Goal: Information Seeking & Learning: Learn about a topic

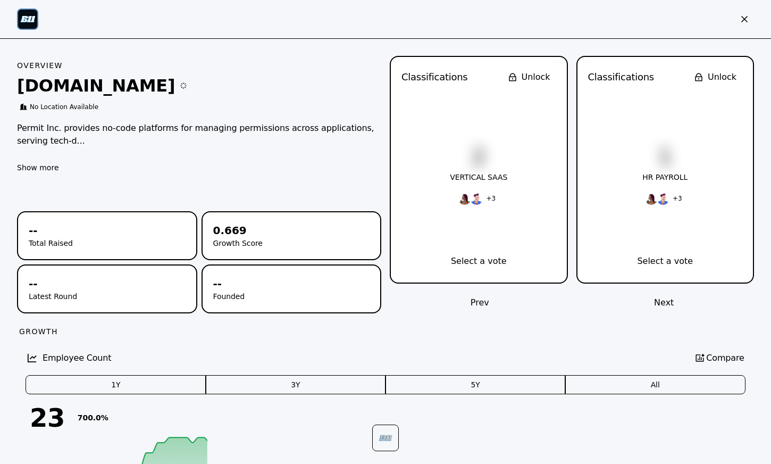
click at [760, 82] on button "button" at bounding box center [755, 78] width 32 height 21
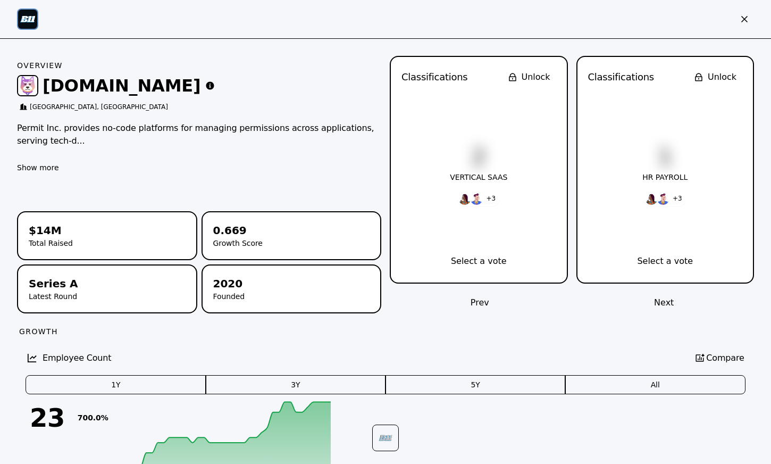
scroll to position [2682, 0]
click at [425, 141] on link "Customers" at bounding box center [434, 142] width 105 height 30
drag, startPoint x: 299, startPoint y: 168, endPoint x: 445, endPoint y: 227, distance: 156.5
click at [445, 227] on blockquote ""OPAL has been a godsend for supporting dynamic OPA data and policy updates. Th…" at bounding box center [385, 217] width 183 height 82
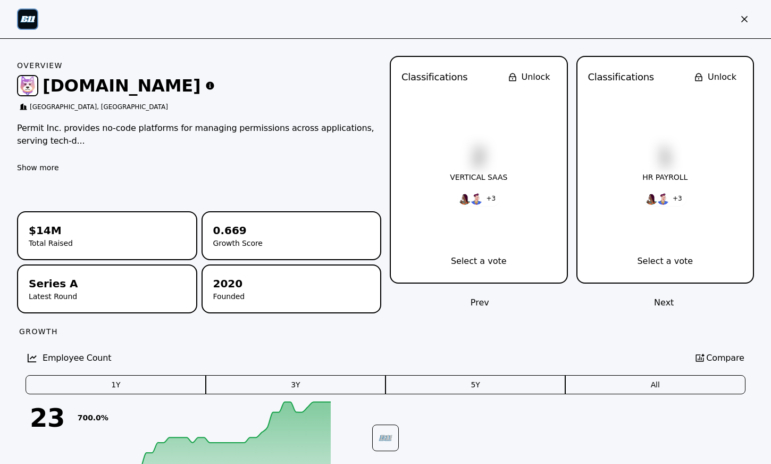
click at [445, 227] on blockquote ""OPAL has been a godsend for supporting dynamic OPA data and policy updates. Th…" at bounding box center [385, 217] width 183 height 82
click at [381, 433] on icon at bounding box center [385, 437] width 27 height 27
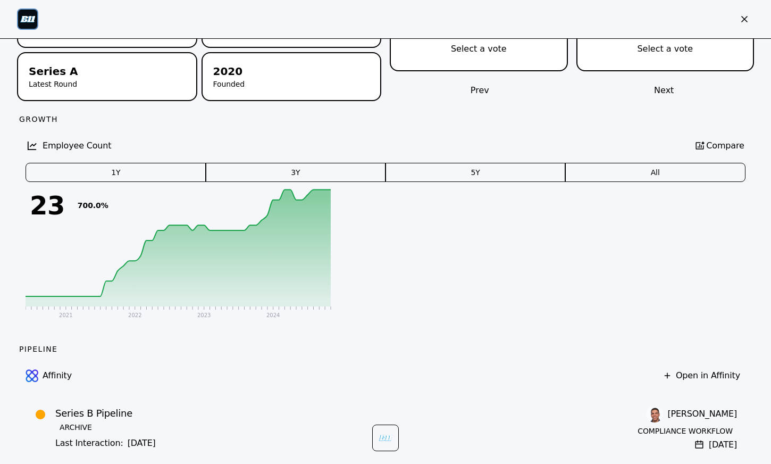
scroll to position [0, 0]
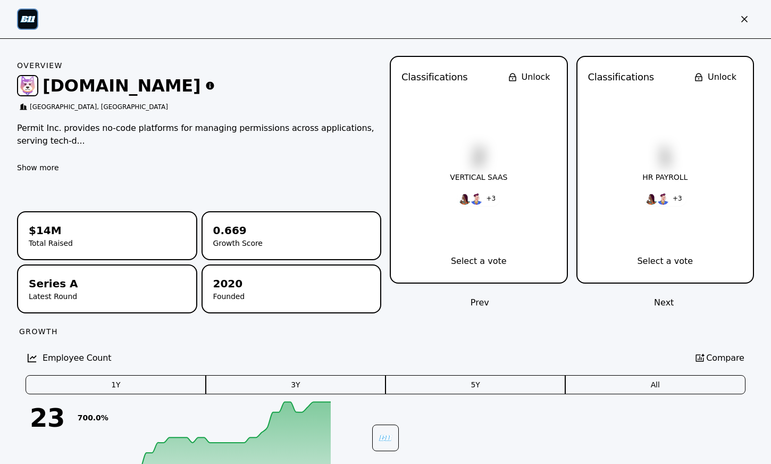
click at [381, 171] on div "Overview [DOMAIN_NAME] [GEOGRAPHIC_DATA], [GEOGRAPHIC_DATA] Permit Inc. provide…" at bounding box center [199, 116] width 364 height 121
click at [59, 163] on button "Show more" at bounding box center [38, 167] width 42 height 11
click at [381, 128] on p "Permit Inc. provides no-code platforms for managing permissions across applicat…" at bounding box center [199, 160] width 364 height 77
drag, startPoint x: 438, startPoint y: 128, endPoint x: 536, endPoint y: 187, distance: 115.0
click at [381, 187] on p "Permit Inc. provides no-code platforms for managing permissions across applicat…" at bounding box center [199, 160] width 364 height 77
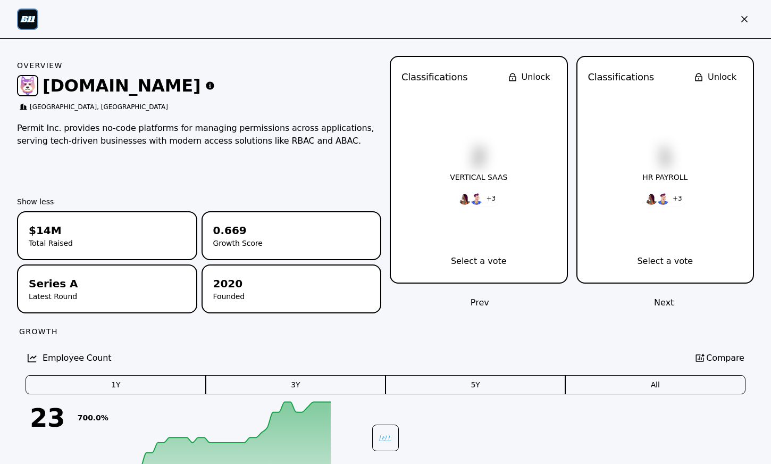
click at [381, 188] on p "Permit Inc. provides no-code platforms for managing permissions across applicat…" at bounding box center [199, 160] width 364 height 77
click at [745, 17] on icon "Close sidebar" at bounding box center [744, 19] width 11 height 11
click at [525, 322] on blockquote "" Permit saved us 30% of our valuable development time on permission and author…" at bounding box center [601, 333] width 181 height 38
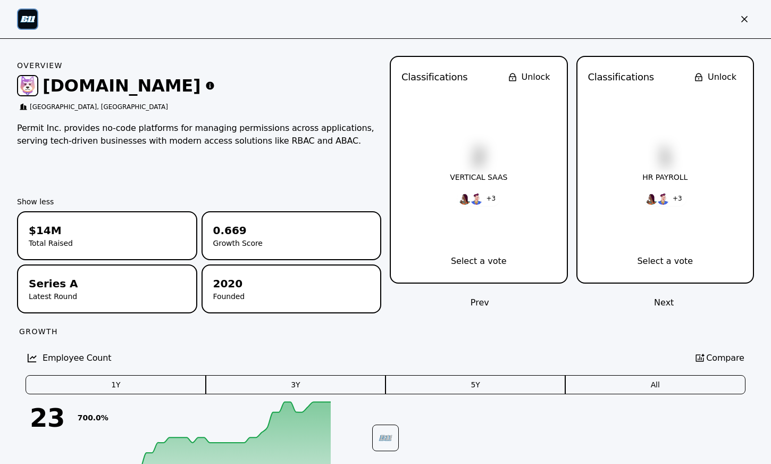
click at [525, 322] on blockquote "" Permit saved us 30% of our valuable development time on permission and author…" at bounding box center [601, 333] width 181 height 38
click at [575, 339] on blockquote "" Permit saved us 30% of our valuable development time on permission and author…" at bounding box center [601, 333] width 181 height 38
click at [383, 439] on icon at bounding box center [382, 437] width 8 height 7
click at [748, 20] on icon "Close sidebar" at bounding box center [744, 19] width 11 height 11
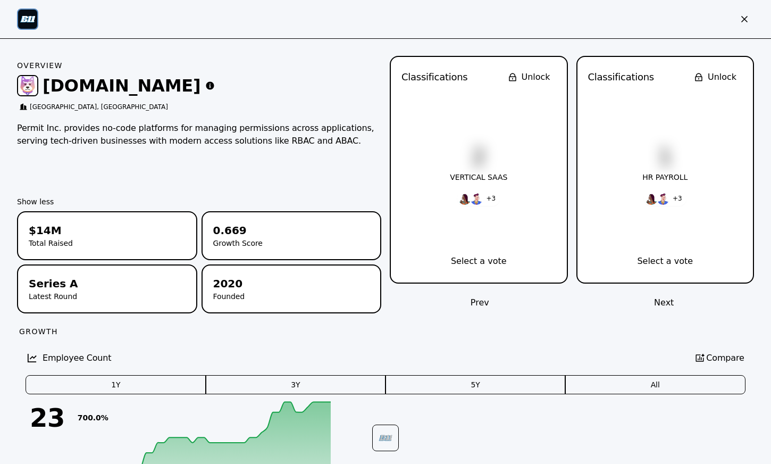
scroll to position [724, 0]
